Goal: Transaction & Acquisition: Download file/media

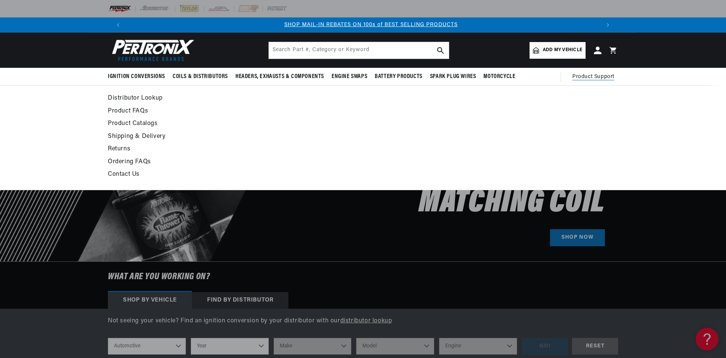
scroll to position [0, 473]
click at [134, 124] on link "Product Catalogs" at bounding box center [294, 124] width 372 height 11
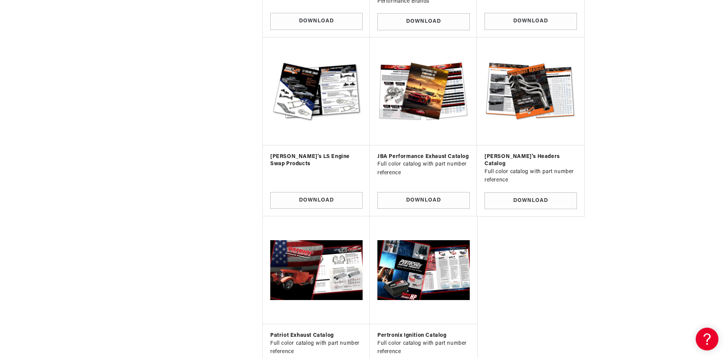
scroll to position [606, 0]
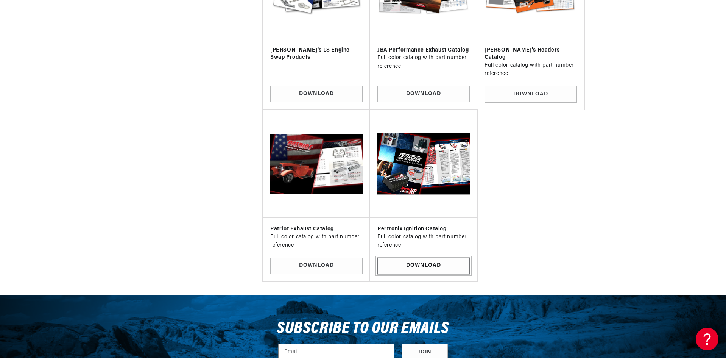
click at [437, 259] on link "Download" at bounding box center [424, 266] width 92 height 17
